Goal: Information Seeking & Learning: Learn about a topic

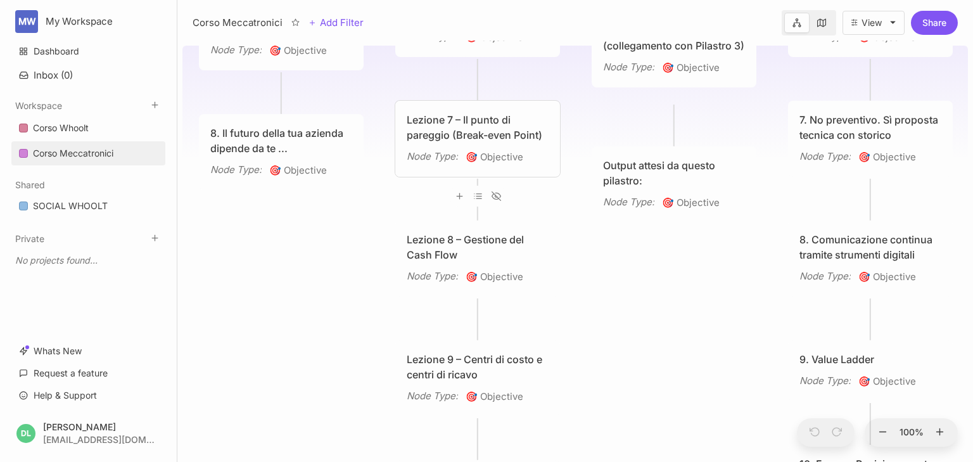
click at [449, 129] on div "Lezione 7 – Il punto di pareggio (Break-even Point)" at bounding box center [478, 127] width 142 height 30
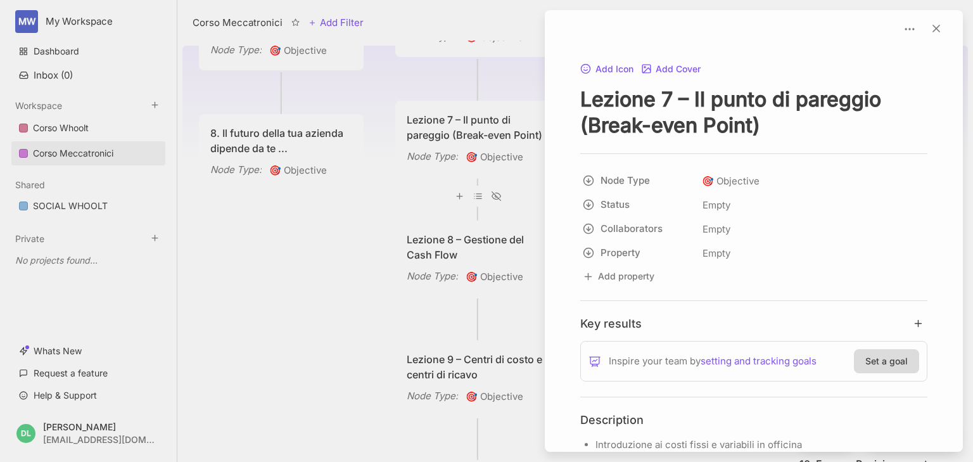
scroll to position [203, 0]
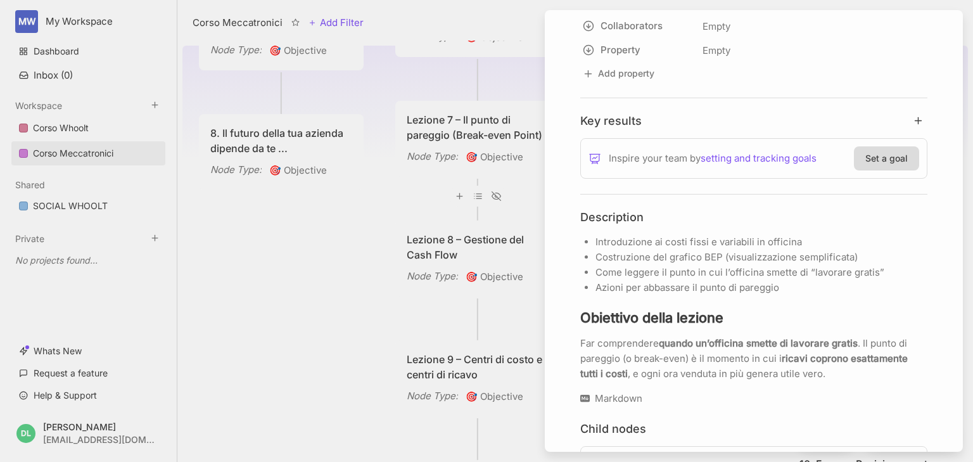
click at [349, 236] on div at bounding box center [486, 231] width 973 height 462
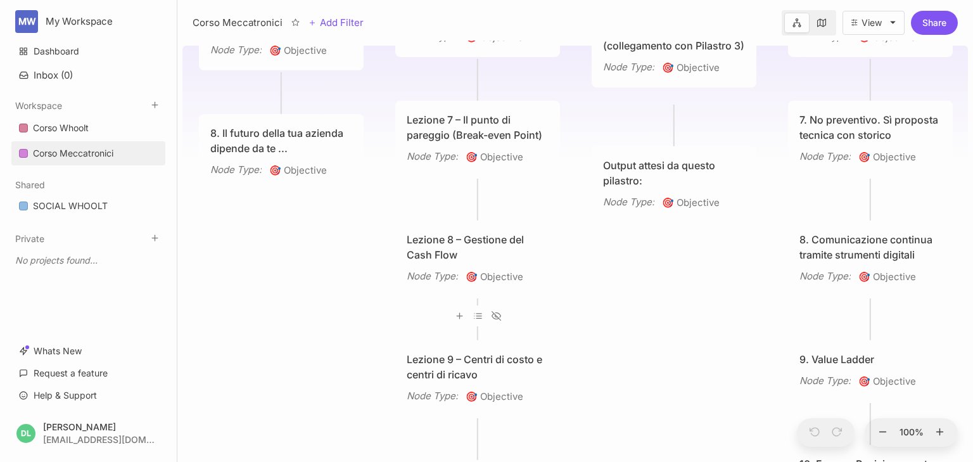
click at [423, 241] on div "Lezione 8 – Gestione del Cash Flow" at bounding box center [478, 247] width 142 height 30
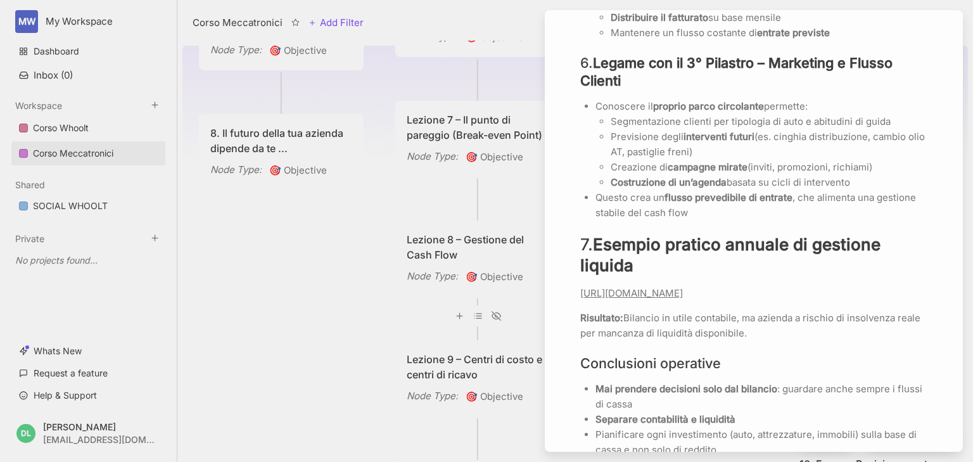
scroll to position [1369, 0]
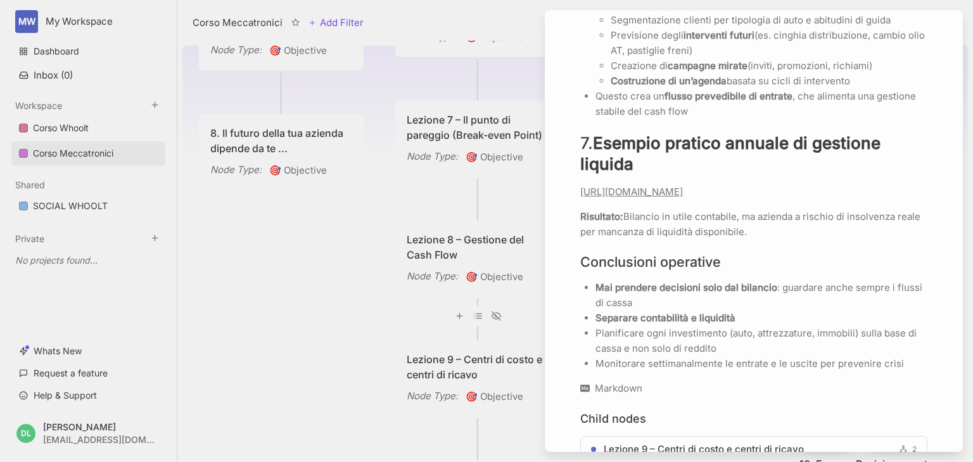
click at [428, 197] on div at bounding box center [486, 231] width 973 height 462
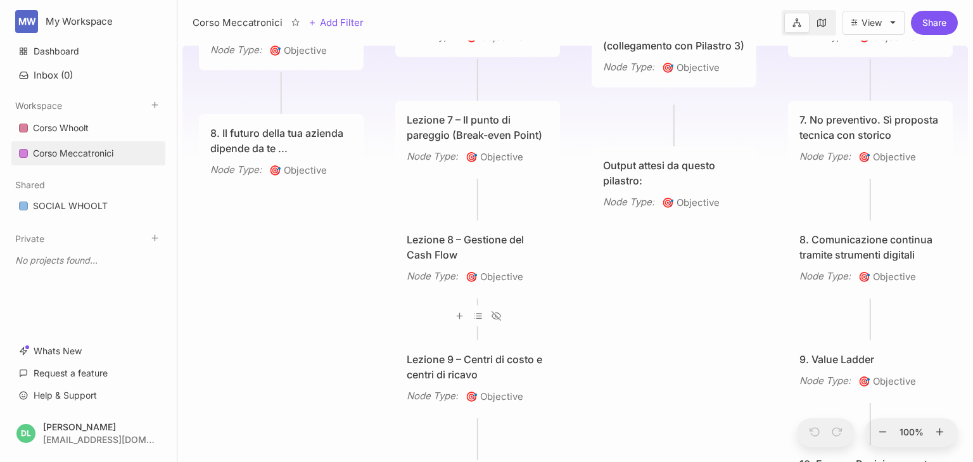
click at [470, 124] on div "Lezione 7 – Il punto di pareggio (Break-even Point)" at bounding box center [478, 127] width 142 height 30
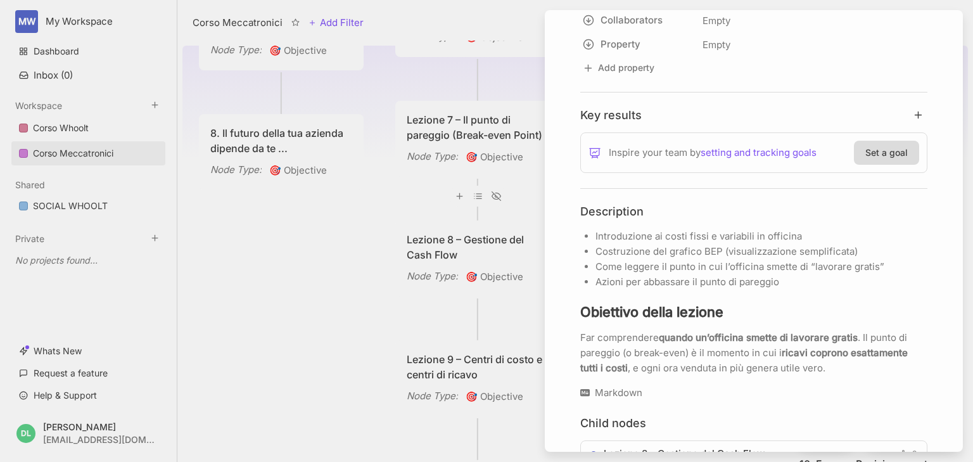
scroll to position [304, 0]
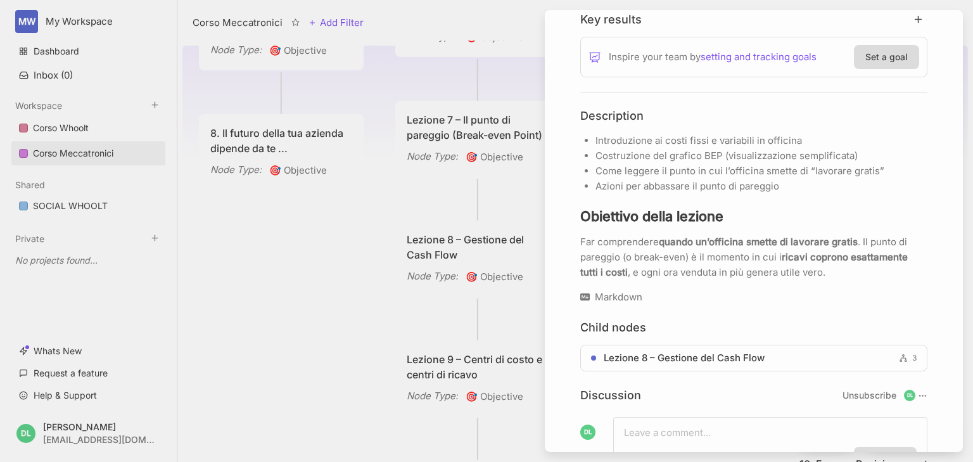
click at [423, 194] on div at bounding box center [486, 231] width 973 height 462
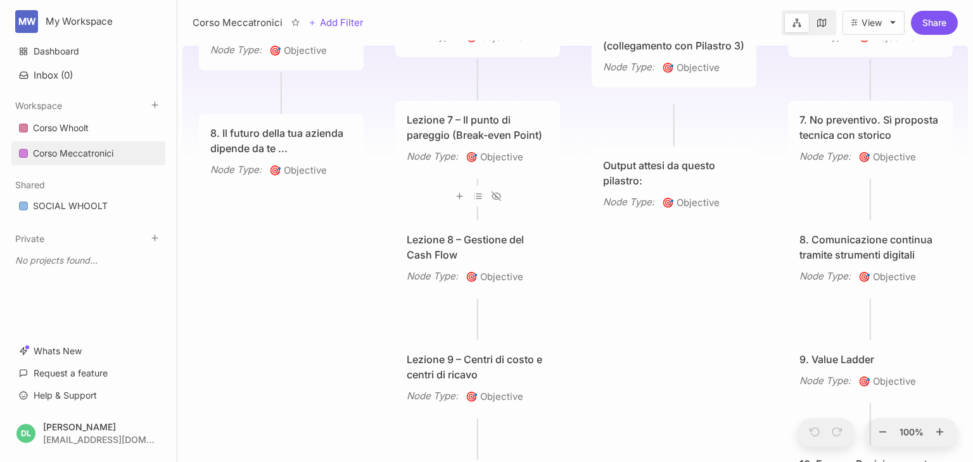
click at [461, 250] on div "Lezione 8 – Gestione del Cash Flow" at bounding box center [478, 247] width 142 height 30
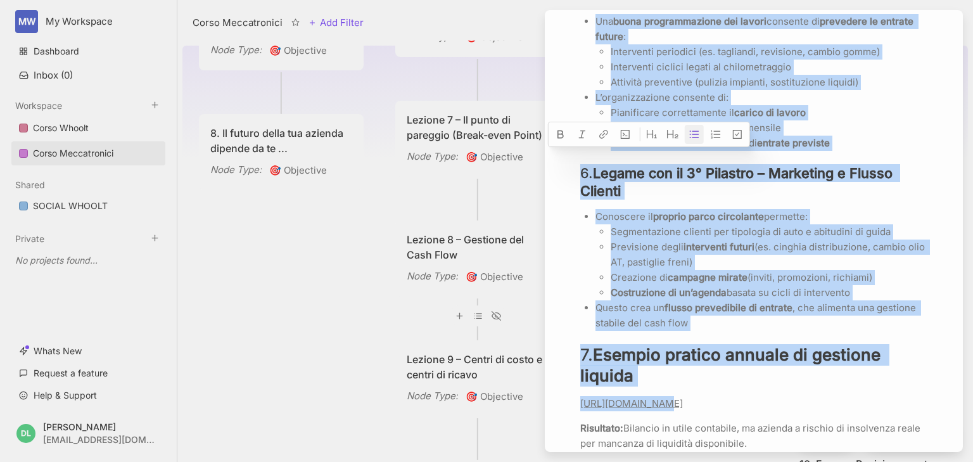
scroll to position [1247, 0]
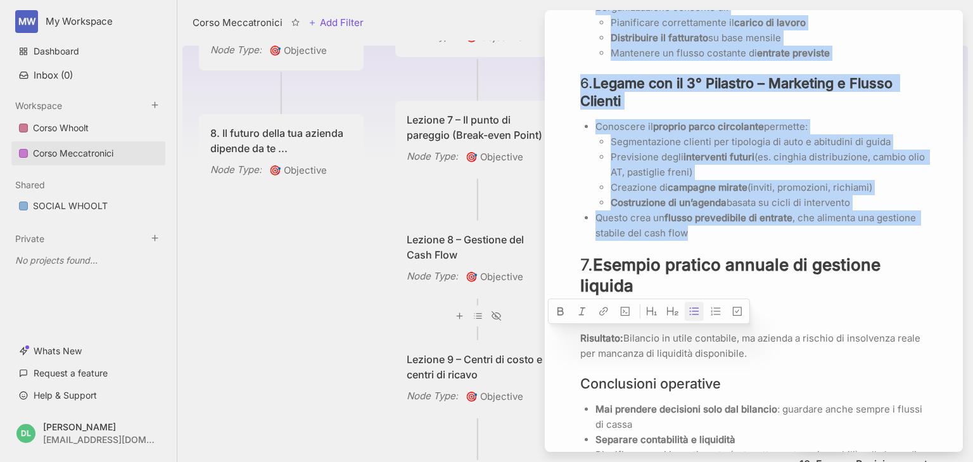
drag, startPoint x: 583, startPoint y: 113, endPoint x: 696, endPoint y: 293, distance: 212.9
copy div "Loremipsu dolor sitamet: Con adipiscinge sedd eiusmodtempo inci’utlaboreetdolor…"
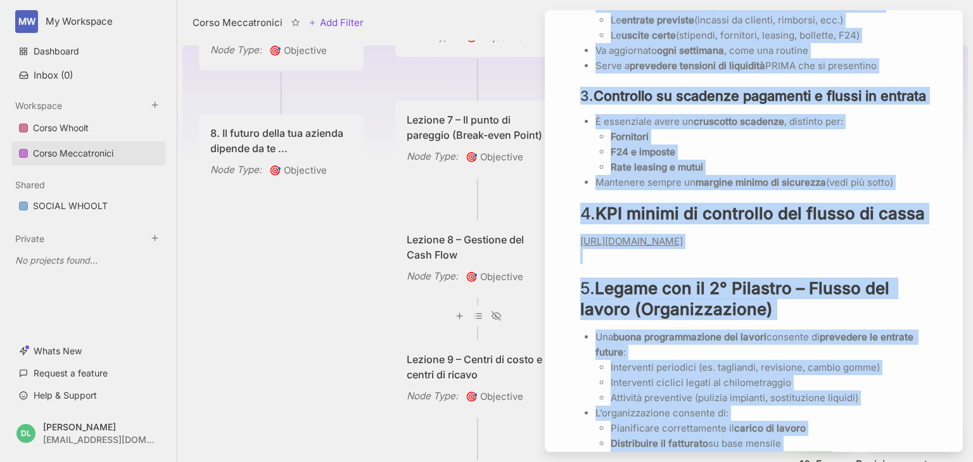
scroll to position [1044, 0]
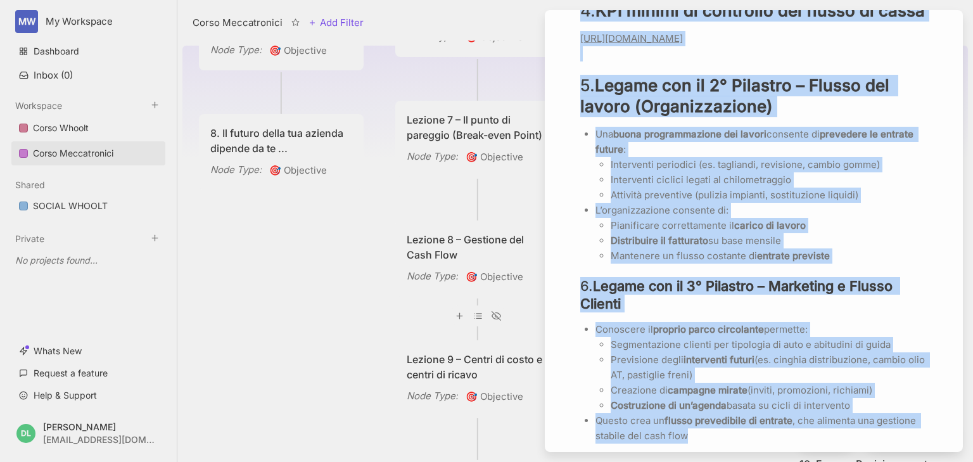
click at [892, 203] on p "Attività preventive (pulizia impianti, sostituzione liquidi)" at bounding box center [769, 195] width 317 height 15
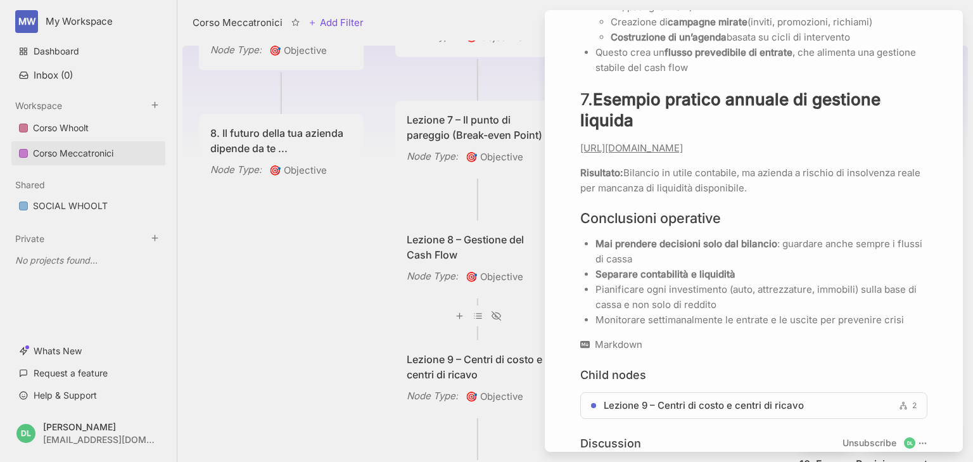
scroll to position [1450, 0]
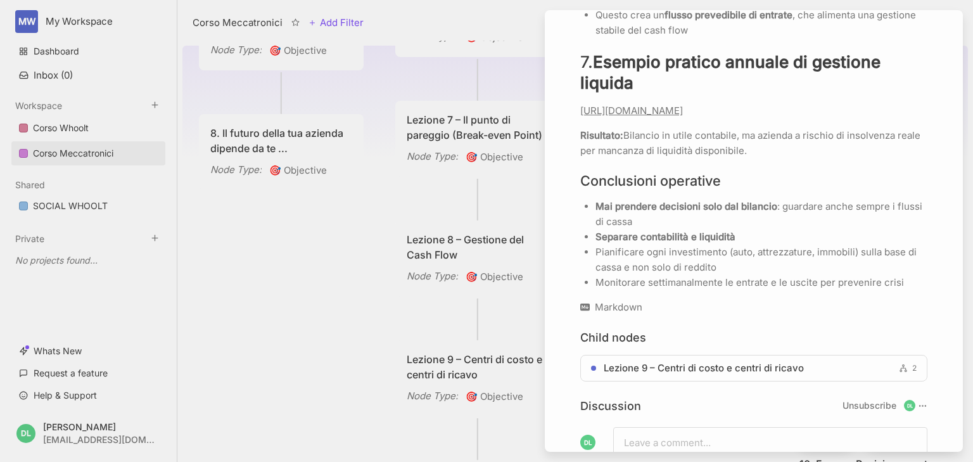
click at [383, 306] on div at bounding box center [486, 231] width 973 height 462
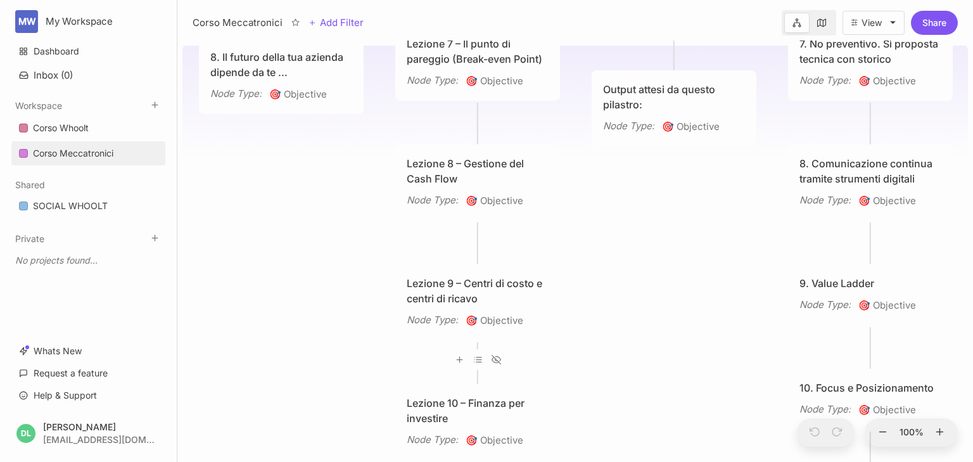
click at [470, 287] on div "Lezione 9 – Centri di costo e centri di ricavo" at bounding box center [478, 291] width 142 height 30
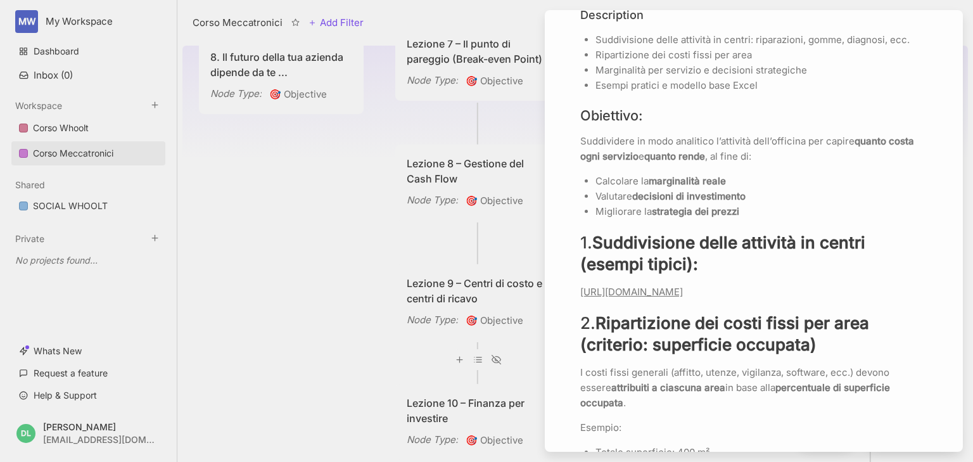
scroll to position [406, 0]
click at [683, 297] on link "[URL][DOMAIN_NAME]" at bounding box center [631, 291] width 103 height 12
click at [729, 267] on icon "button" at bounding box center [729, 265] width 10 height 10
click at [847, 195] on p "Valutare decisioni di investimento" at bounding box center [762, 195] width 332 height 15
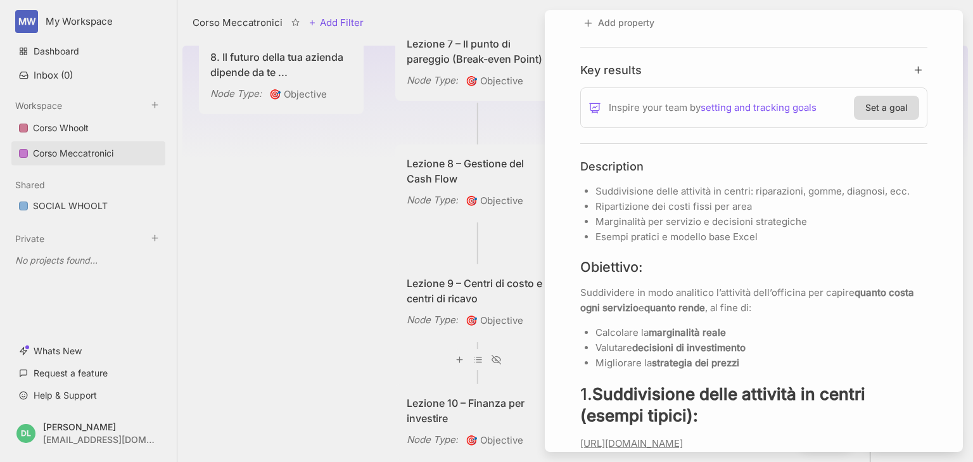
scroll to position [253, 0]
drag, startPoint x: 582, startPoint y: 165, endPoint x: 603, endPoint y: 229, distance: 68.1
click at [596, 184] on li "Suddivisione delle attività in centri: riparazioni, gomme, diagnosi, ecc." at bounding box center [762, 191] width 332 height 15
drag, startPoint x: 648, startPoint y: 167, endPoint x: 641, endPoint y: 188, distance: 22.0
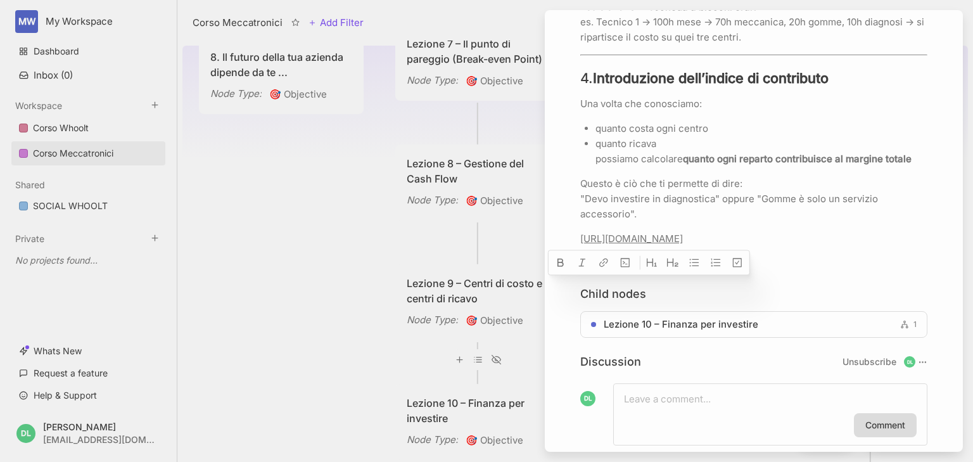
scroll to position [2482, 0]
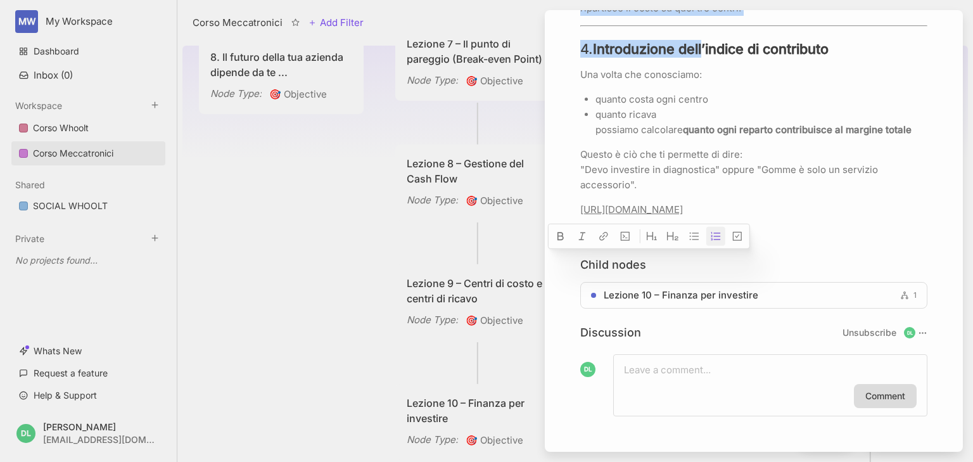
drag, startPoint x: 596, startPoint y: 189, endPoint x: 709, endPoint y: 238, distance: 122.9
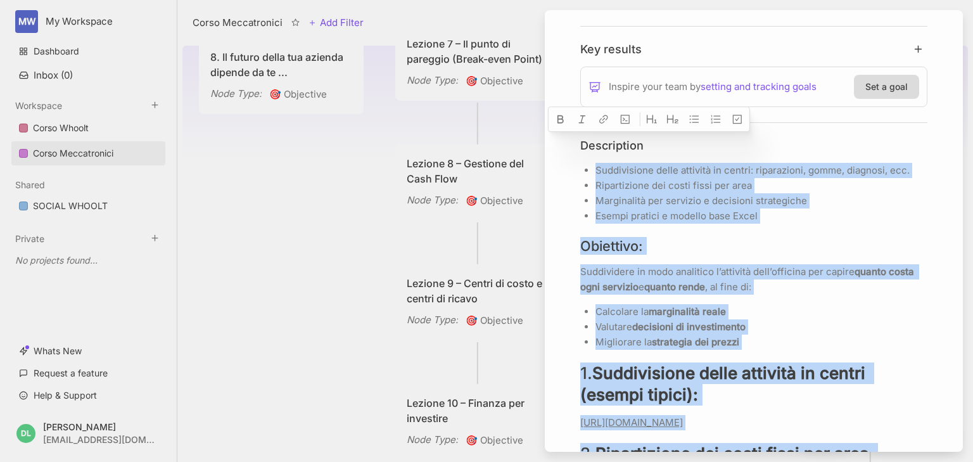
scroll to position [267, 0]
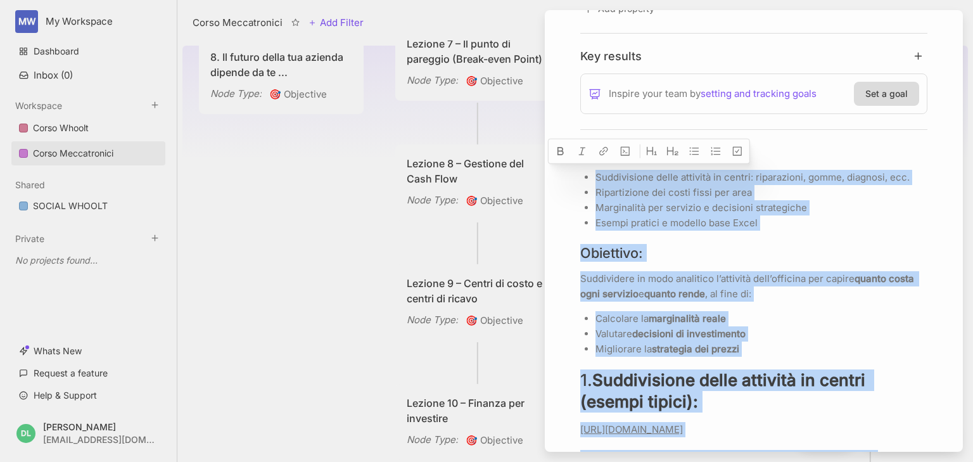
drag, startPoint x: 653, startPoint y: 210, endPoint x: 574, endPoint y: 170, distance: 88.7
copy div "Loremipsumdo sitam consecte ad elitse: doeiusmodte, incid, utlabore, etd. Magna…"
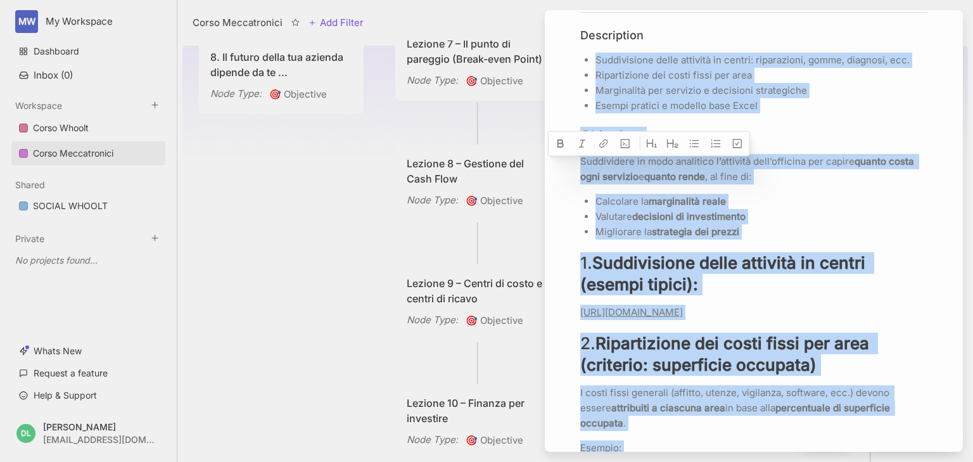
scroll to position [521, 0]
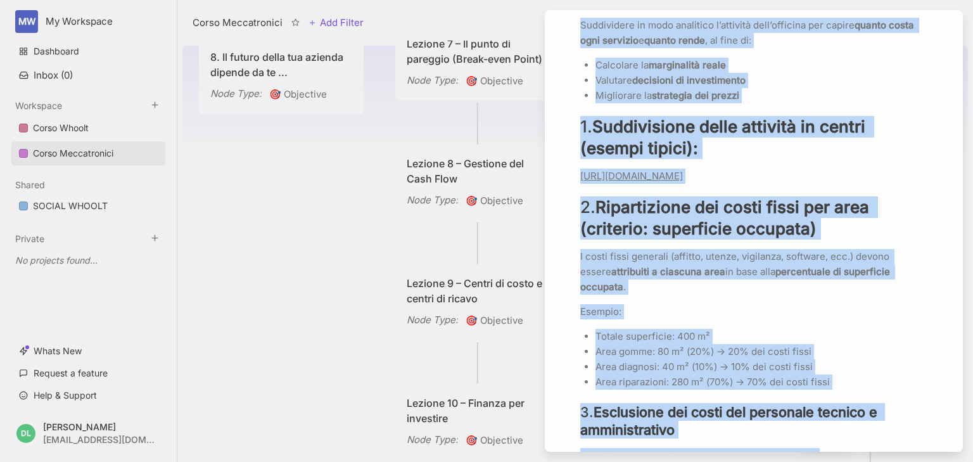
click at [683, 178] on link "[URL][DOMAIN_NAME]" at bounding box center [631, 176] width 103 height 12
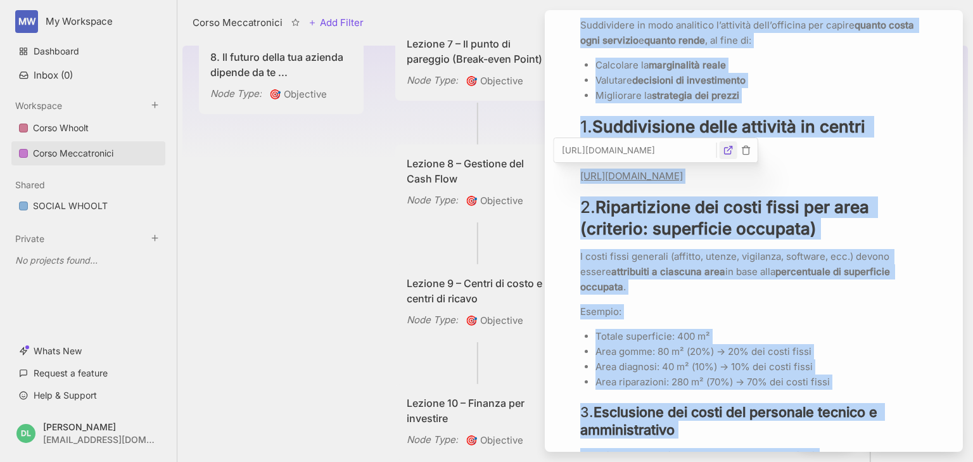
click at [727, 147] on icon "button" at bounding box center [729, 150] width 10 height 10
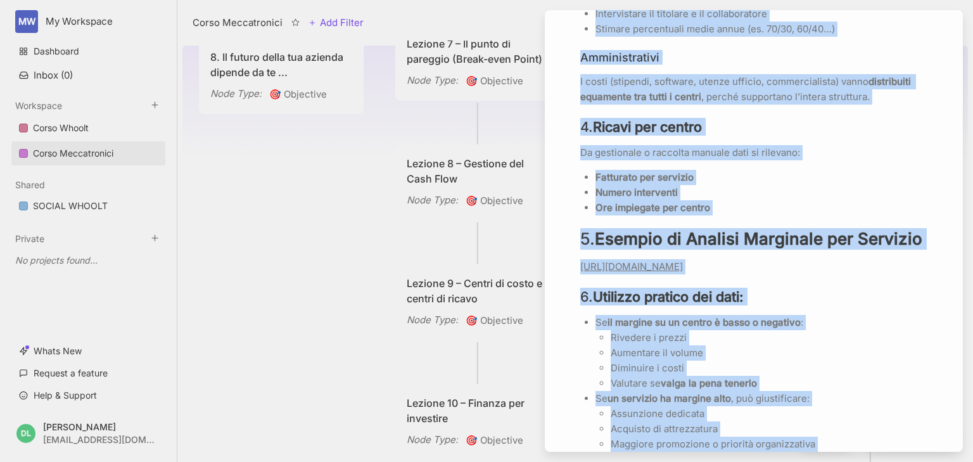
scroll to position [1180, 0]
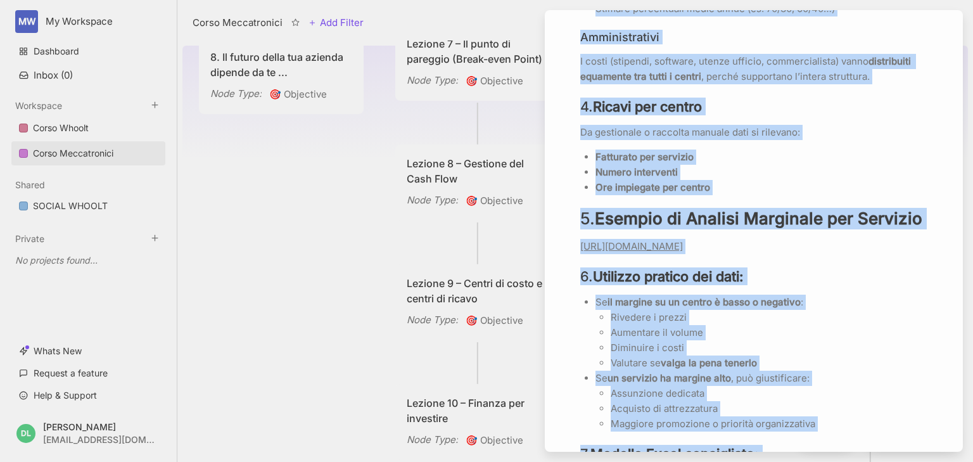
type input "[URL][DOMAIN_NAME]"
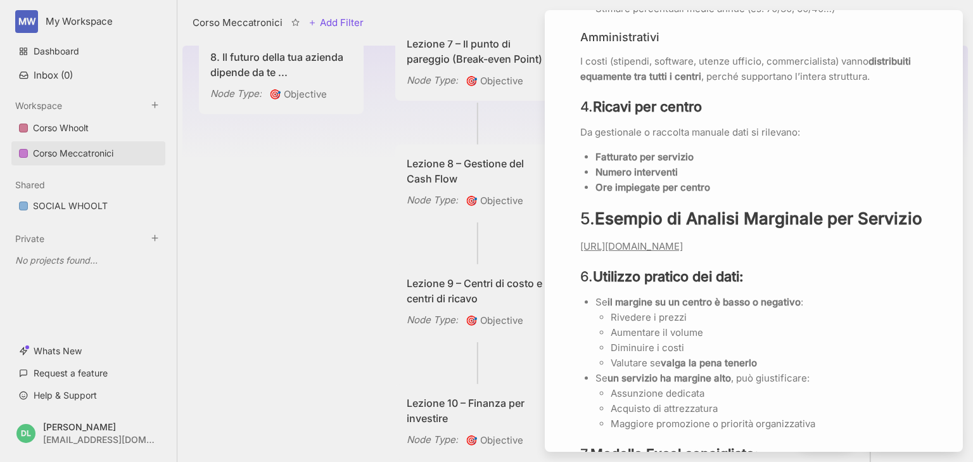
click at [644, 252] on link "[URL][DOMAIN_NAME]" at bounding box center [631, 246] width 103 height 12
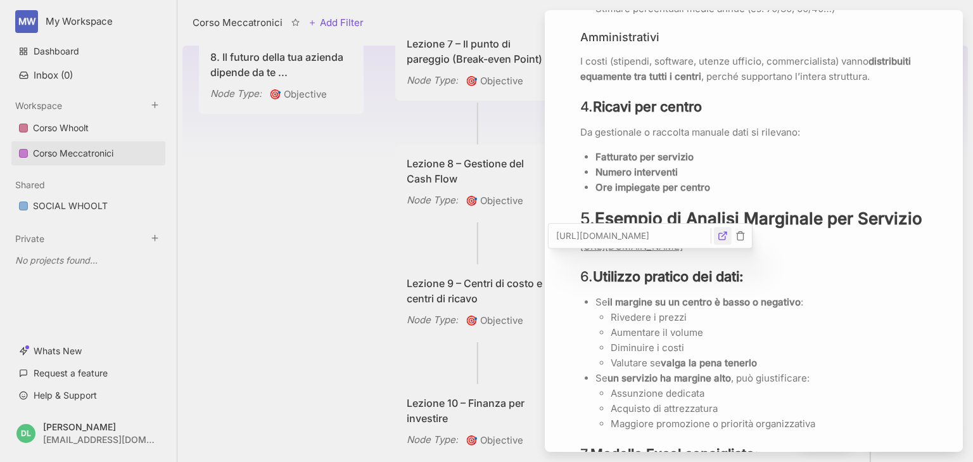
click at [723, 233] on icon "button" at bounding box center [723, 236] width 10 height 10
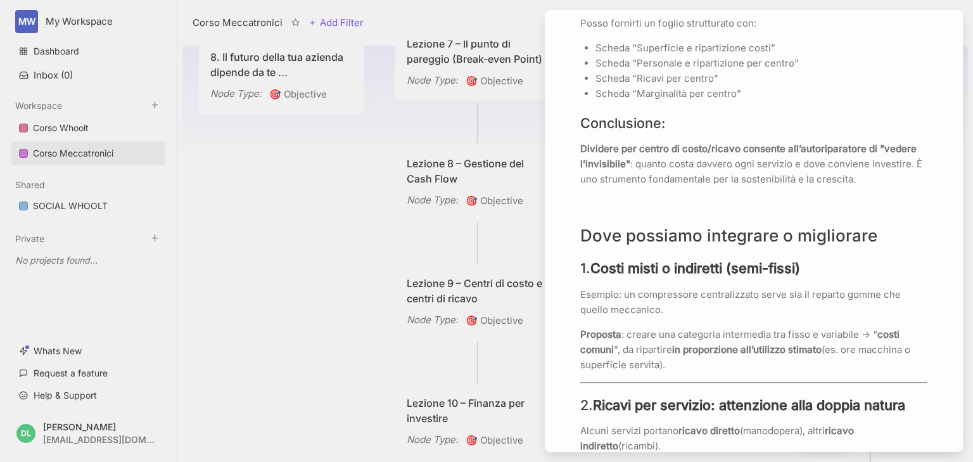
scroll to position [1383, 0]
